Goal: Information Seeking & Learning: Learn about a topic

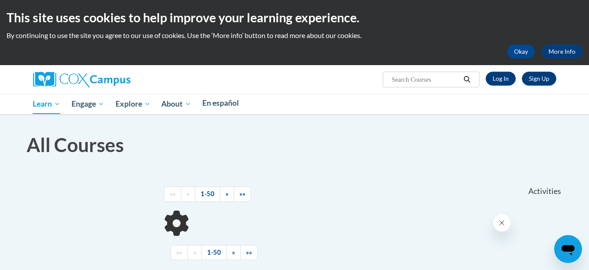
click at [496, 227] on button "Close message from company" at bounding box center [501, 222] width 17 height 17
click at [586, 201] on body "This site uses cookies to help improve your learning experience. By continuing …" at bounding box center [294, 232] width 589 height 465
click at [461, 76] on input "Search..." at bounding box center [426, 79] width 70 height 10
type input "Literacy"
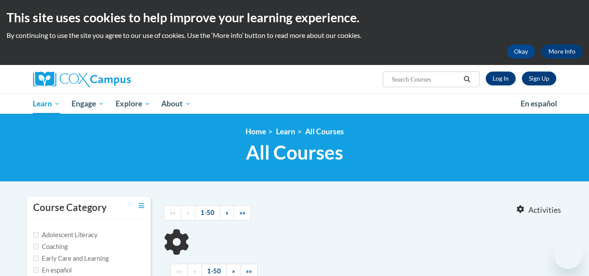
type input "Literacy"
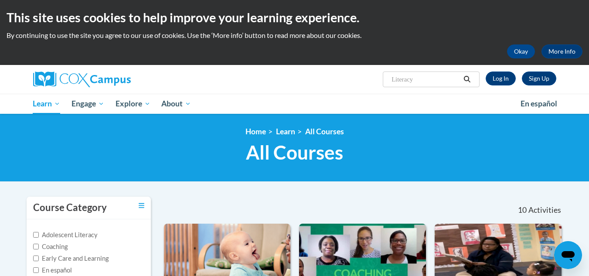
click at [471, 81] on icon "Search" at bounding box center [467, 79] width 8 height 7
click at [462, 79] on button "Search" at bounding box center [467, 79] width 13 height 10
click at [438, 82] on input "Literacy" at bounding box center [426, 79] width 70 height 10
